Goal: Check status

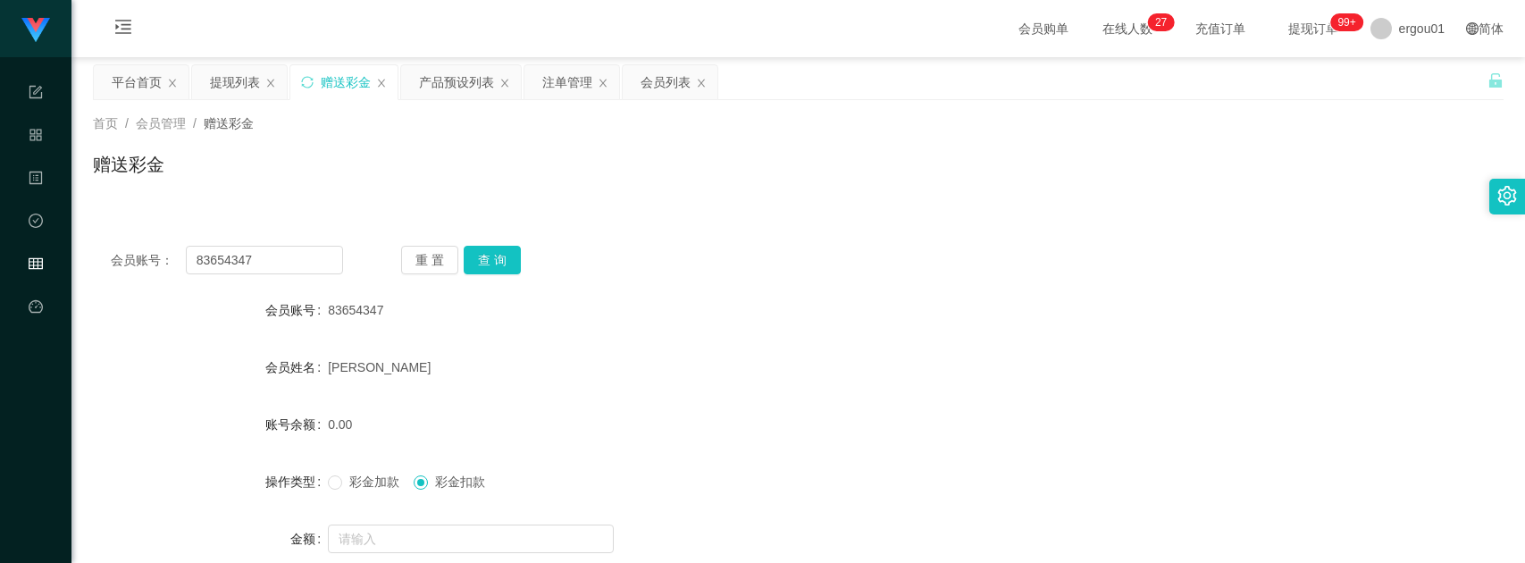
click at [297, 246] on input "83654347" at bounding box center [264, 260] width 157 height 29
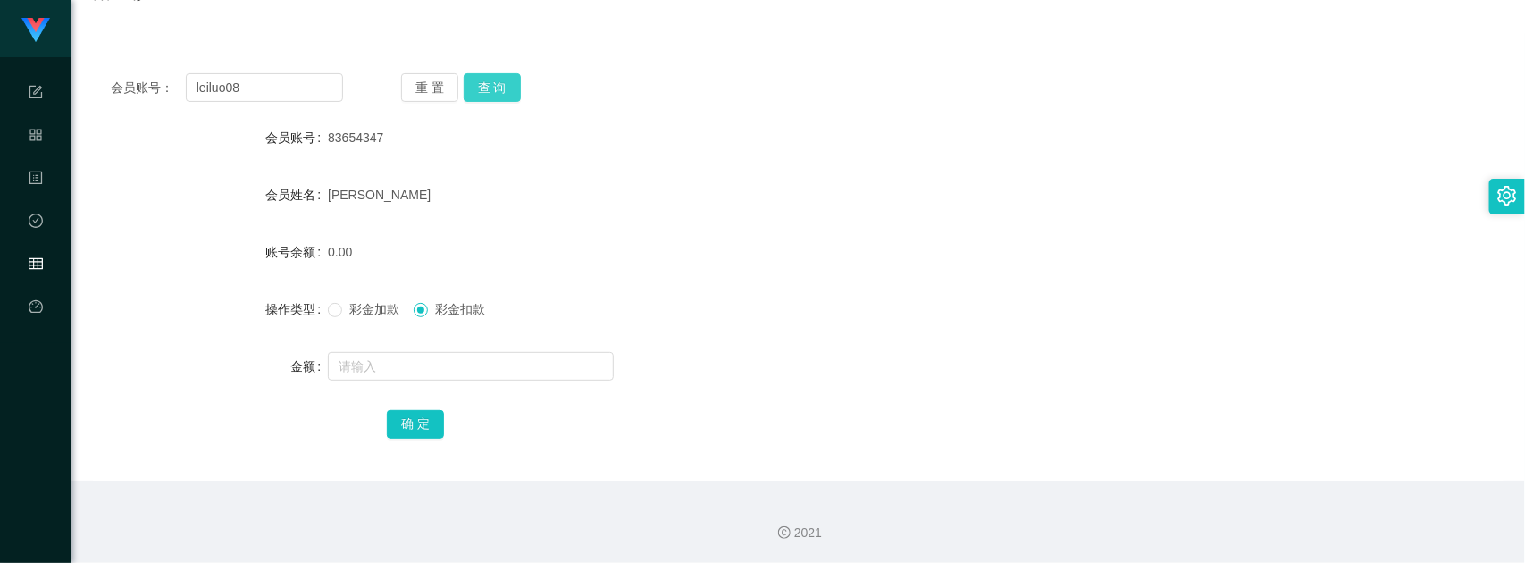
click at [479, 83] on button "查 询" at bounding box center [492, 87] width 57 height 29
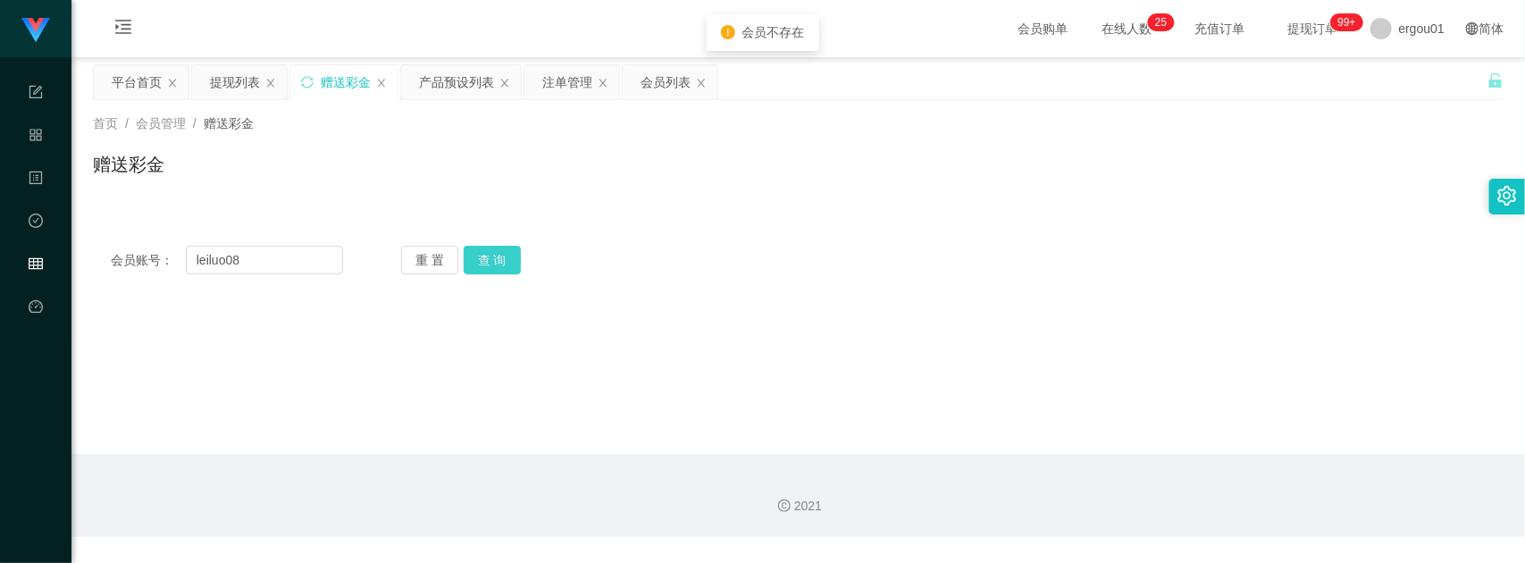
scroll to position [0, 0]
click at [304, 250] on input "leiluo08" at bounding box center [264, 260] width 157 height 29
click at [481, 268] on button "查 询" at bounding box center [492, 260] width 57 height 29
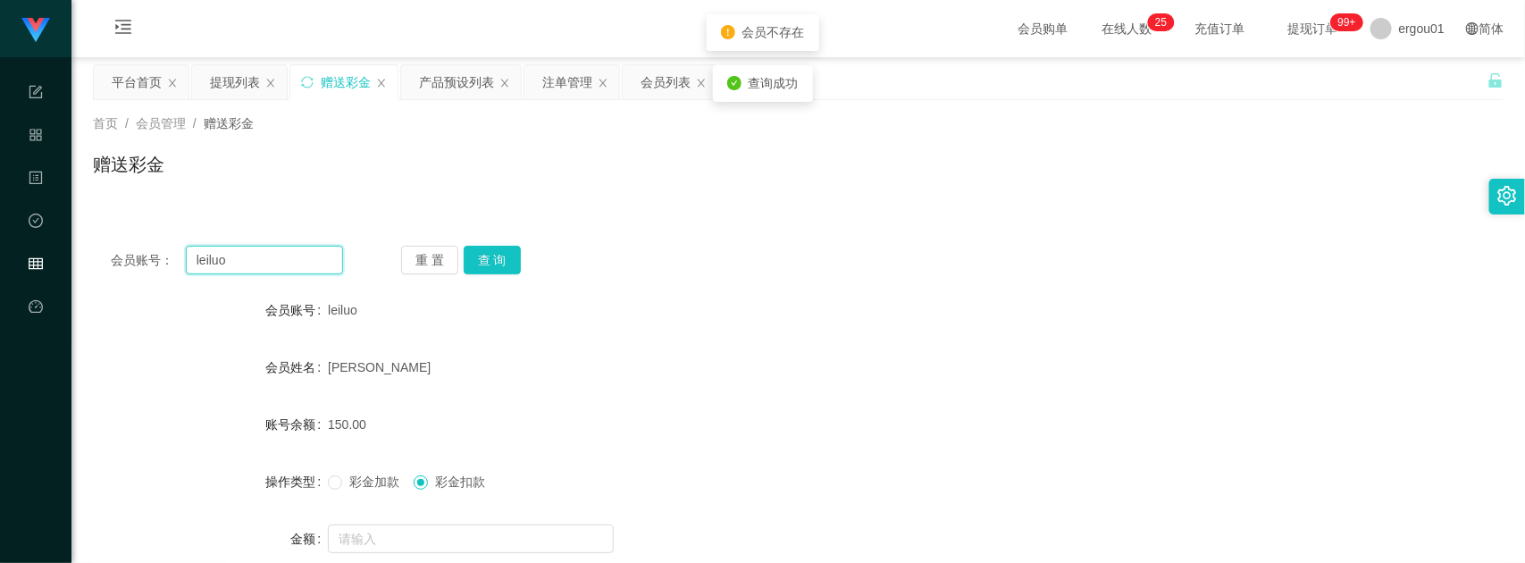
click at [268, 266] on input "leiluo" at bounding box center [264, 260] width 157 height 29
click at [480, 264] on button "查 询" at bounding box center [492, 260] width 57 height 29
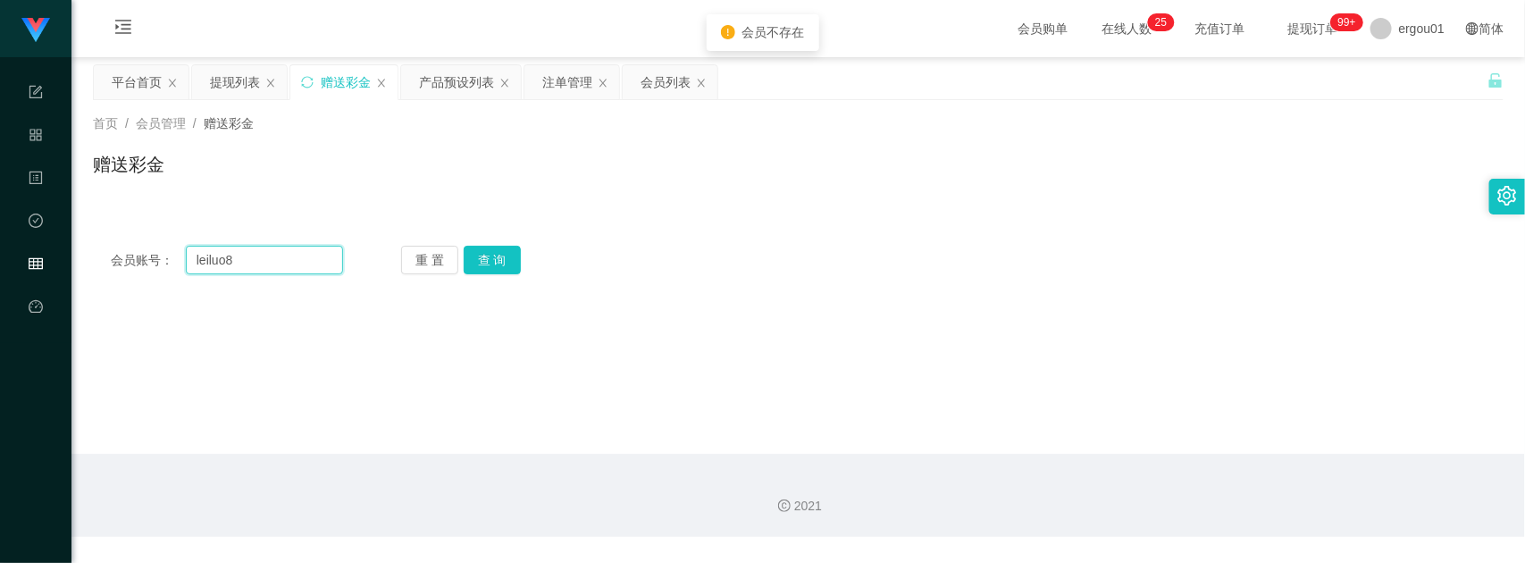
click at [315, 260] on input "leiluo8" at bounding box center [264, 260] width 157 height 29
type input "leiluo88"
click at [525, 256] on div "重 置 查 询" at bounding box center [517, 260] width 232 height 29
click at [509, 256] on button "查 询" at bounding box center [492, 260] width 57 height 29
